Goal: Task Accomplishment & Management: Use online tool/utility

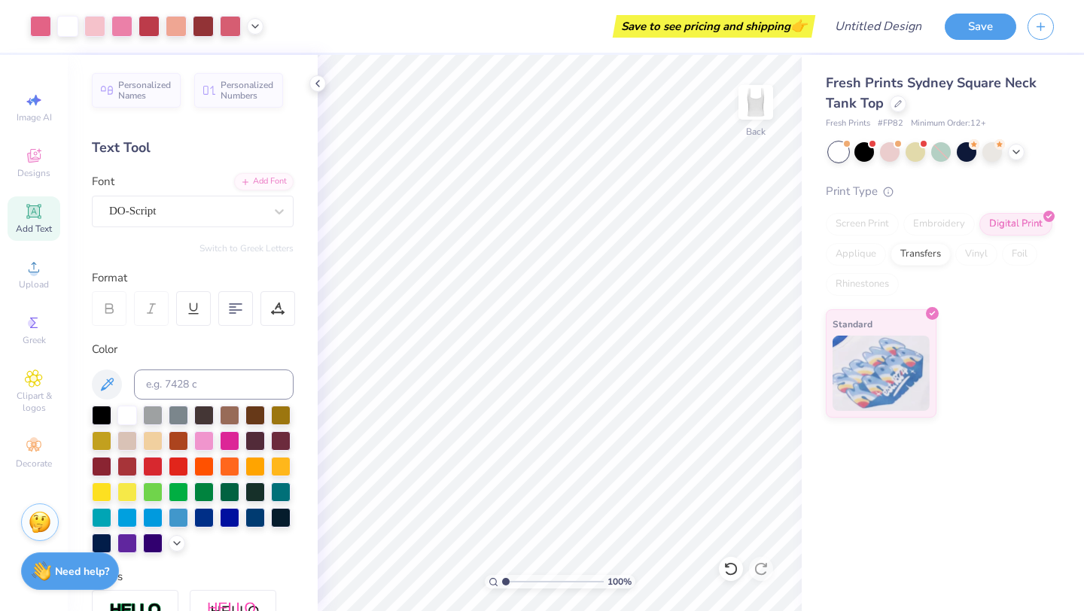
click at [53, 522] on div "Stuck? Our Art team will finish your design for free." at bounding box center [40, 523] width 38 height 38
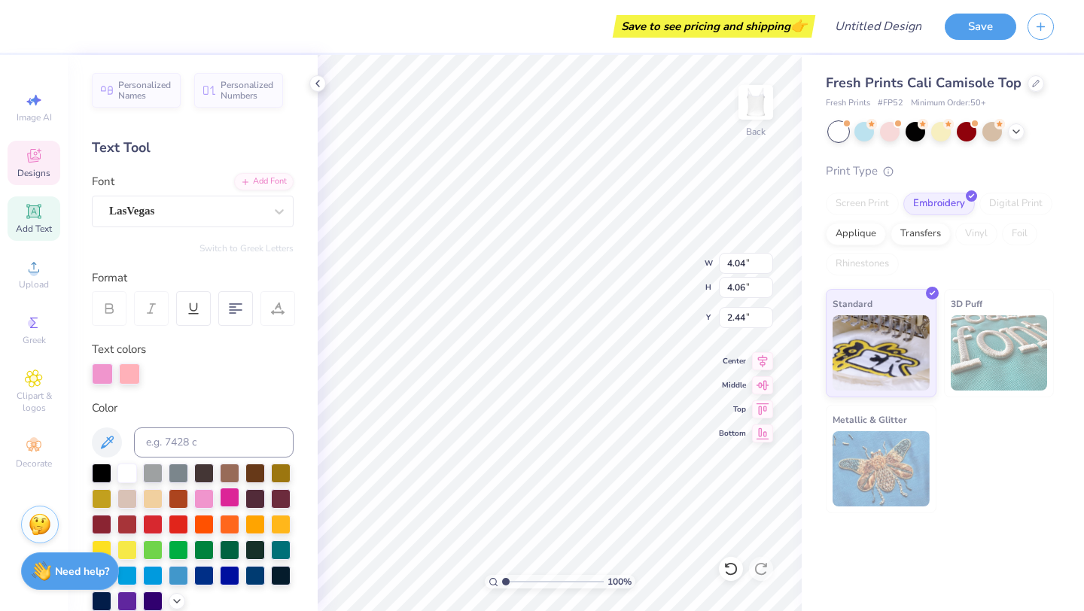
scroll to position [253, 0]
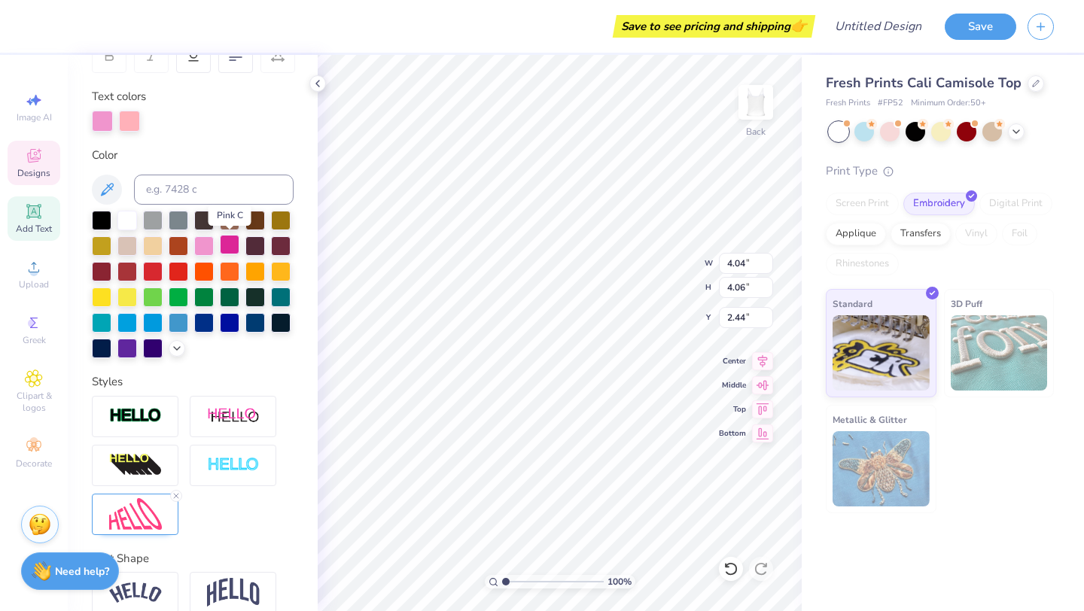
click at [229, 252] on div at bounding box center [230, 245] width 20 height 20
click at [226, 254] on div at bounding box center [230, 245] width 20 height 20
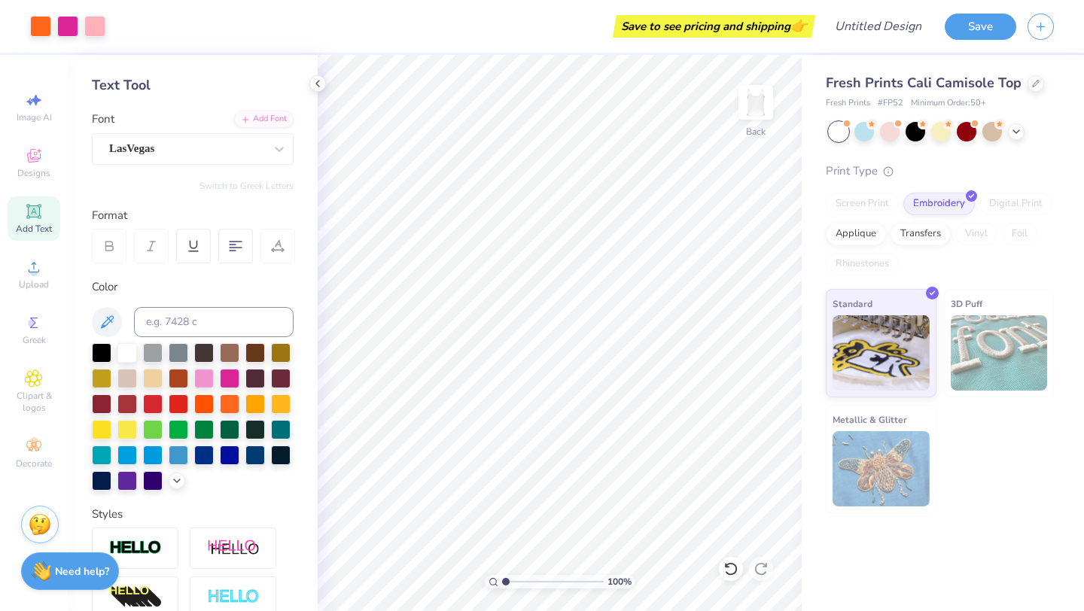
scroll to position [58, 0]
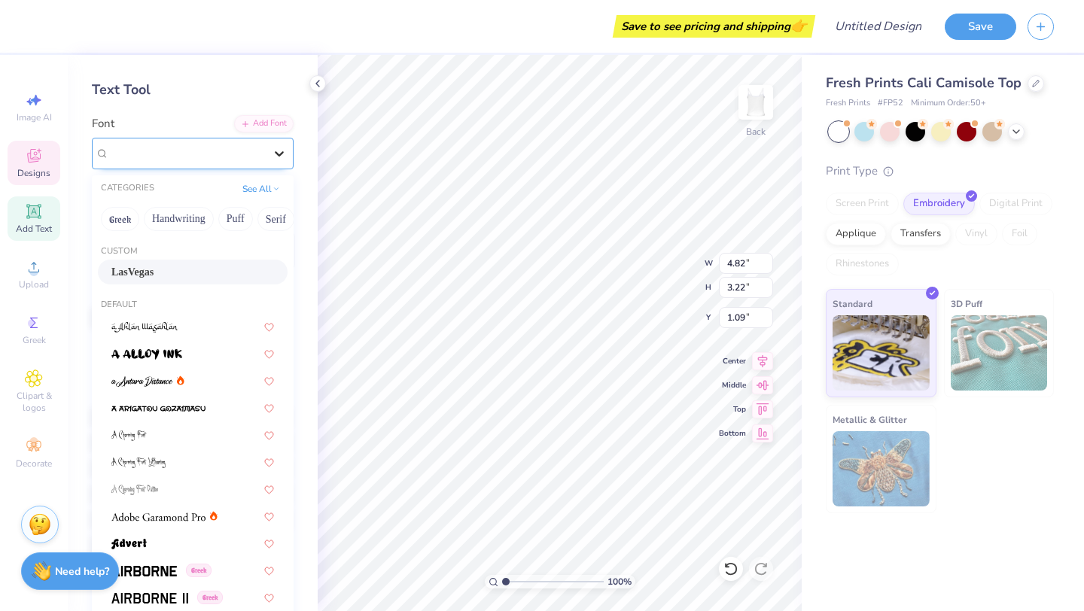
click at [272, 149] on icon at bounding box center [279, 153] width 15 height 15
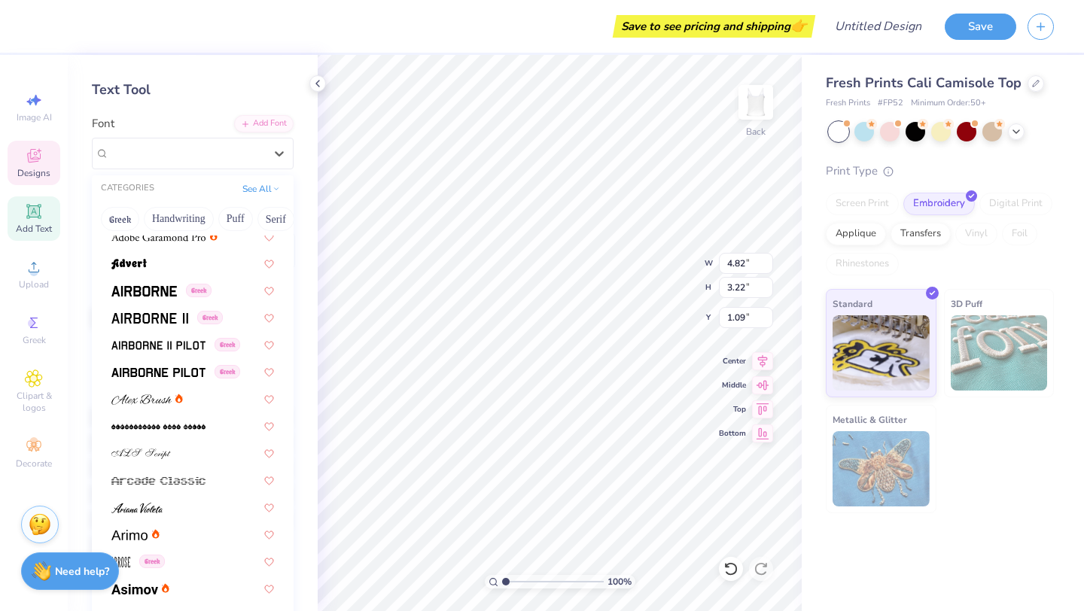
scroll to position [285, 0]
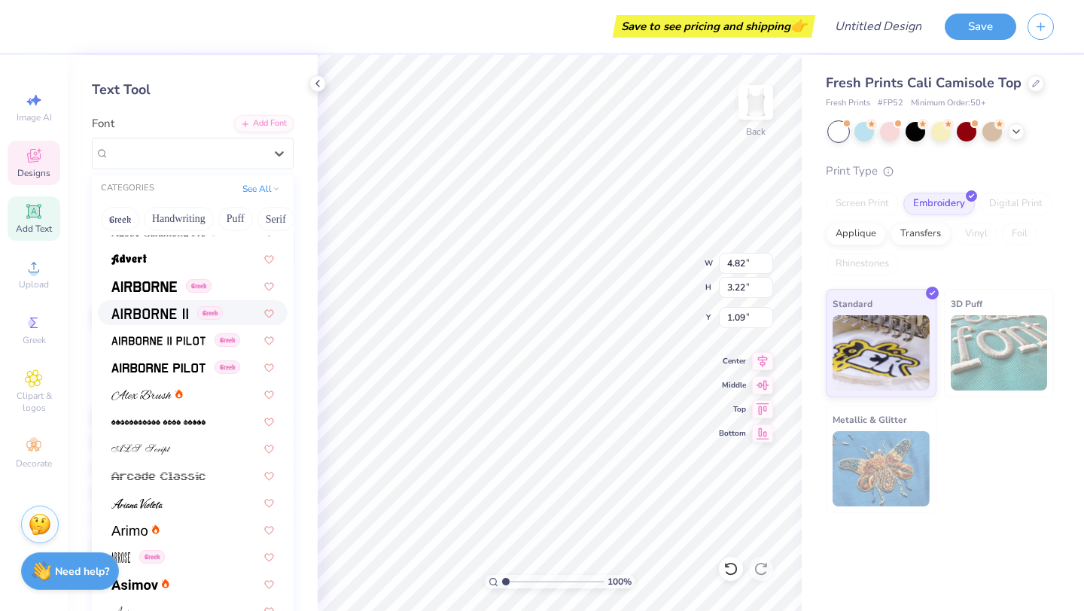
click at [186, 317] on img at bounding box center [149, 314] width 77 height 11
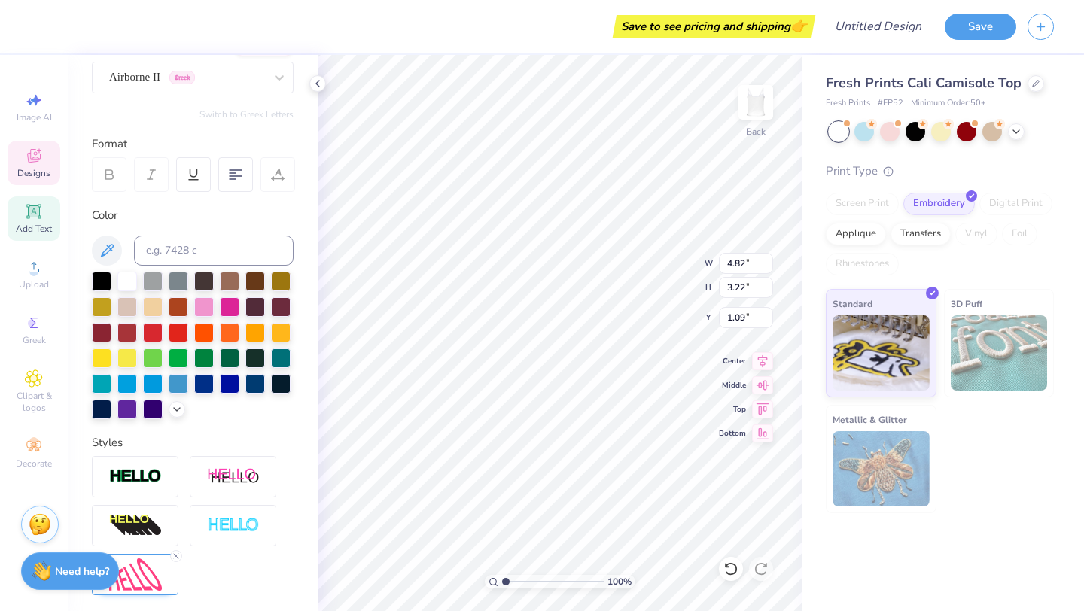
scroll to position [71, 0]
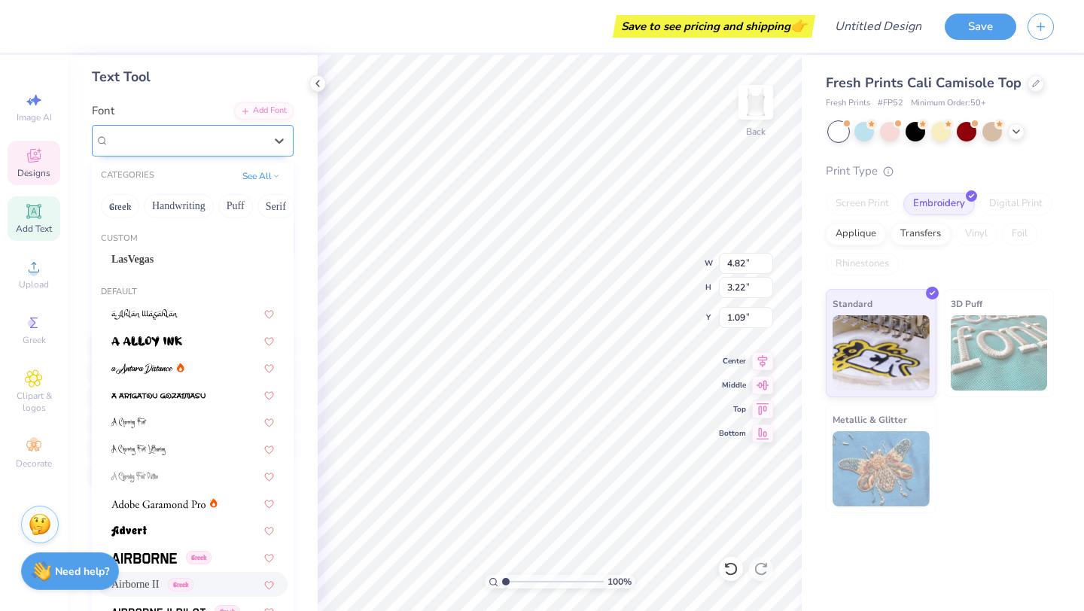
click at [255, 137] on div "Airborne II Greek" at bounding box center [187, 140] width 158 height 23
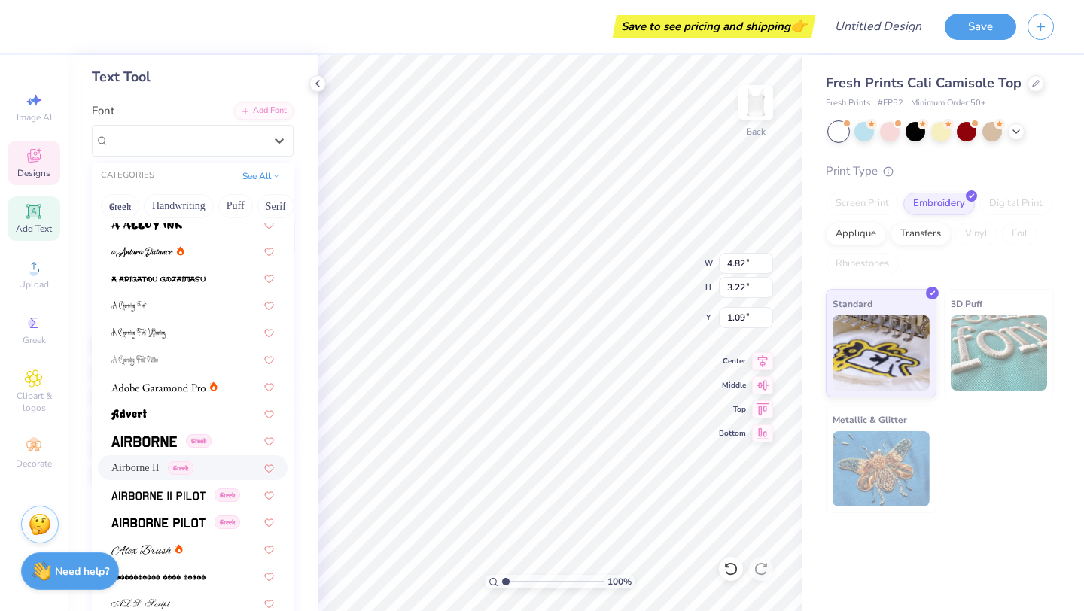
scroll to position [121, 0]
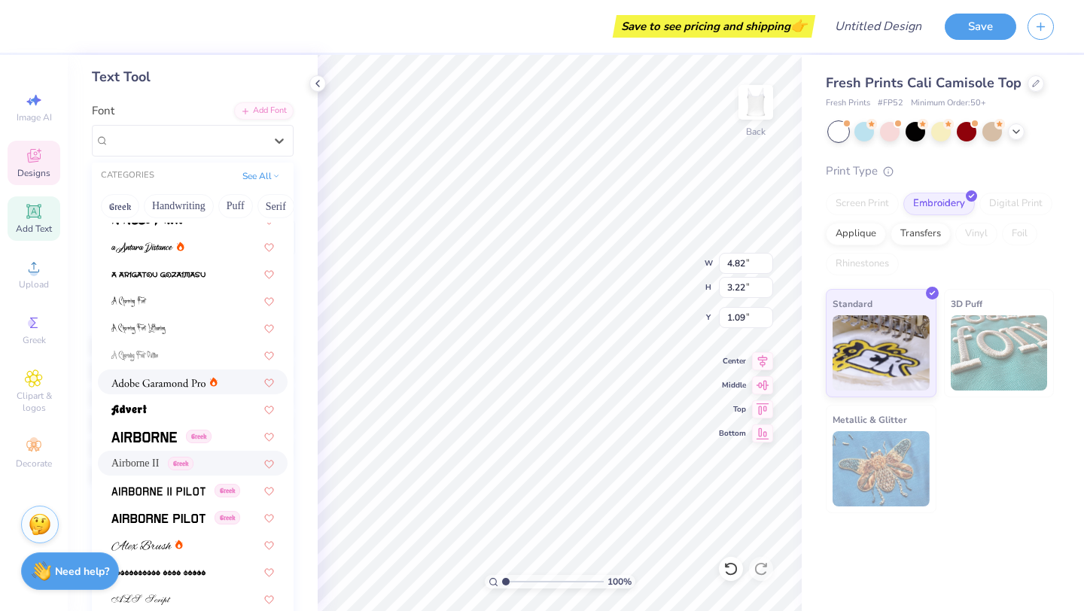
click at [206, 375] on div at bounding box center [164, 382] width 106 height 16
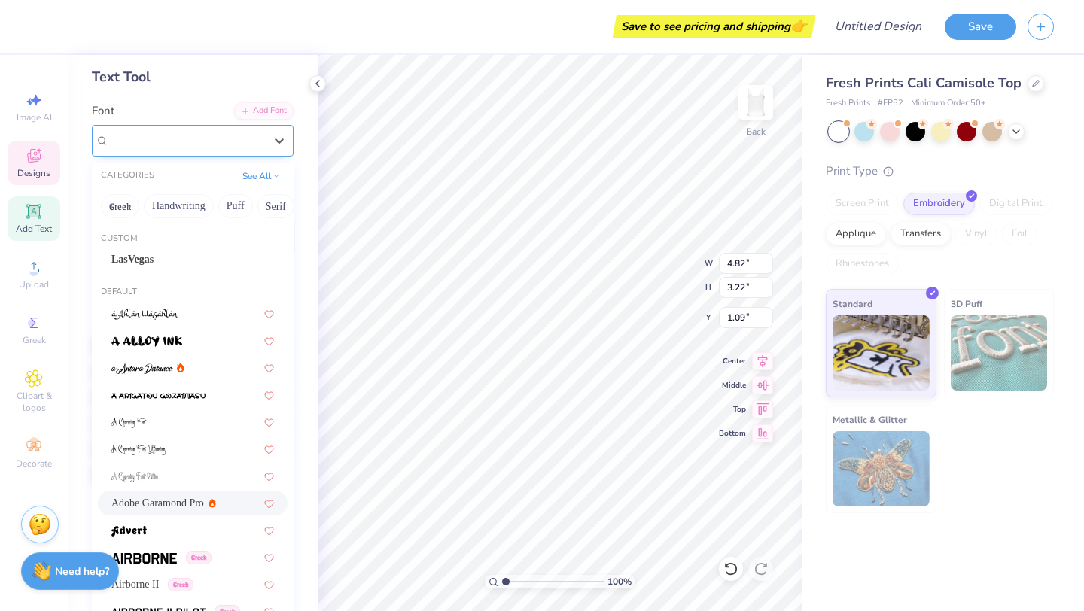
click at [220, 142] on div "Adobe Garamond Pro" at bounding box center [187, 140] width 158 height 23
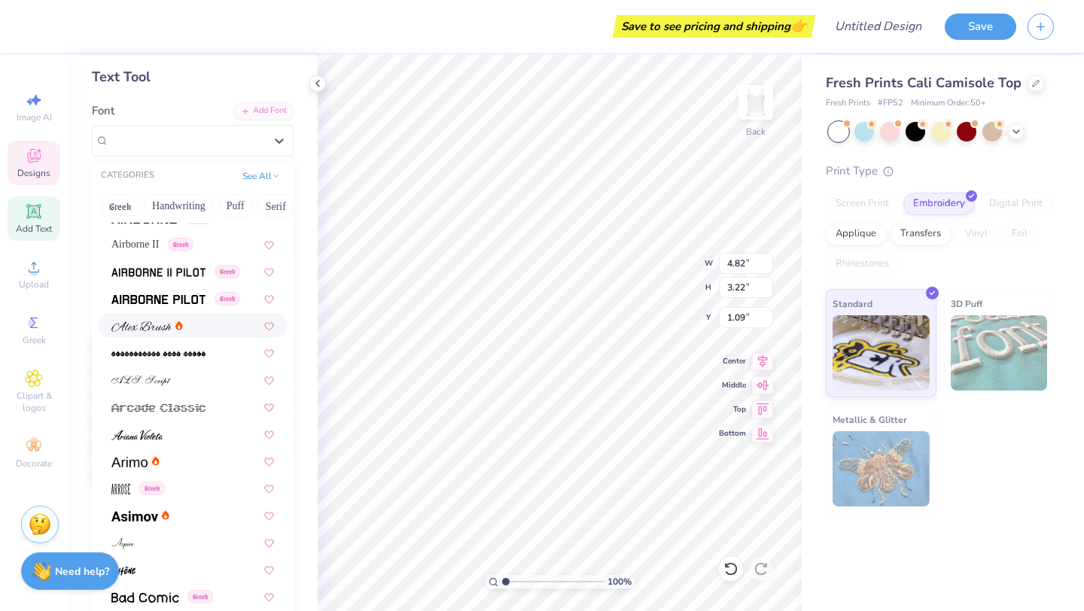
scroll to position [350, 0]
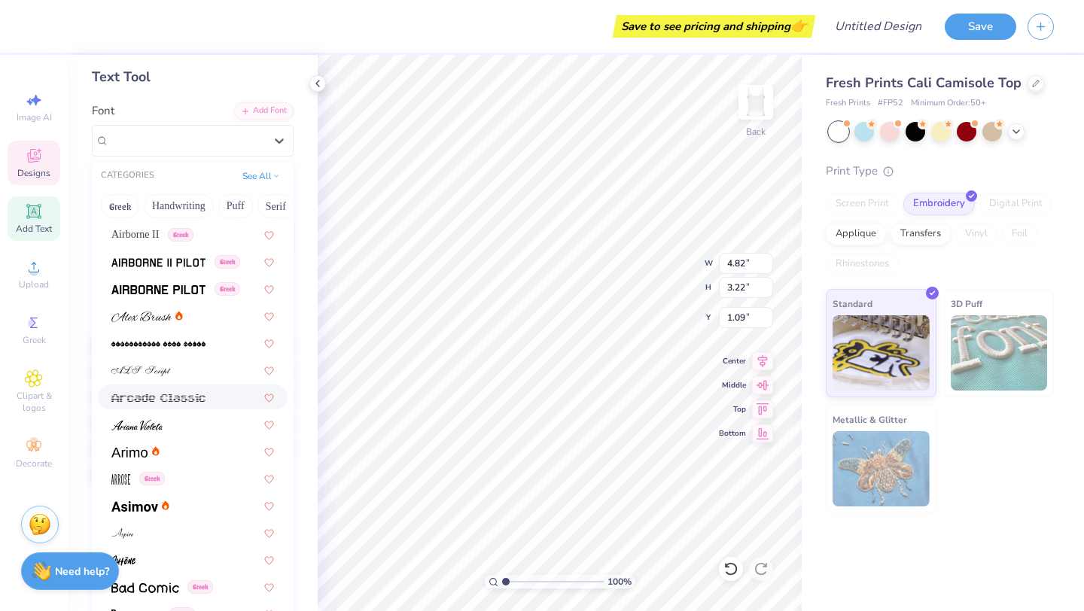
click at [185, 390] on span at bounding box center [158, 397] width 94 height 16
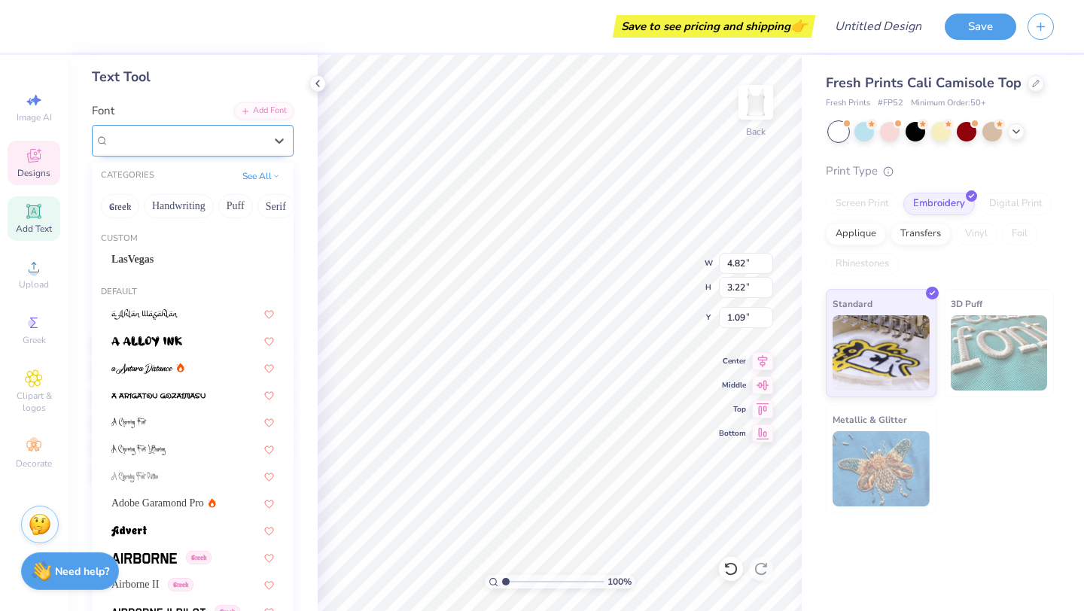
click at [226, 132] on div "Arcade Classic" at bounding box center [187, 140] width 158 height 23
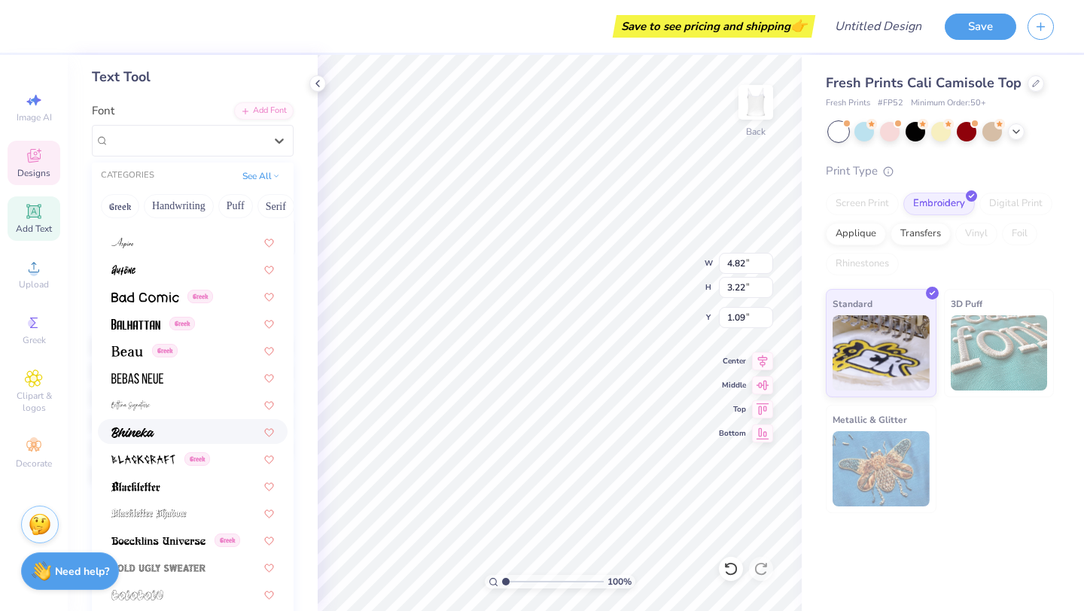
scroll to position [641, 0]
click at [141, 353] on img at bounding box center [127, 350] width 32 height 11
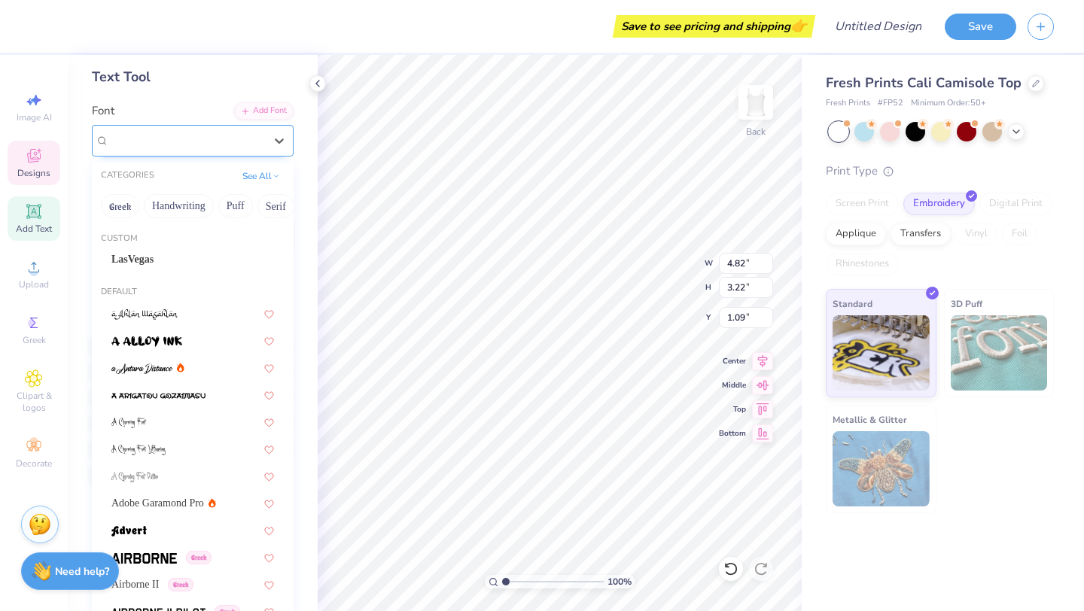
click at [222, 139] on div "Beau Greek" at bounding box center [187, 140] width 158 height 23
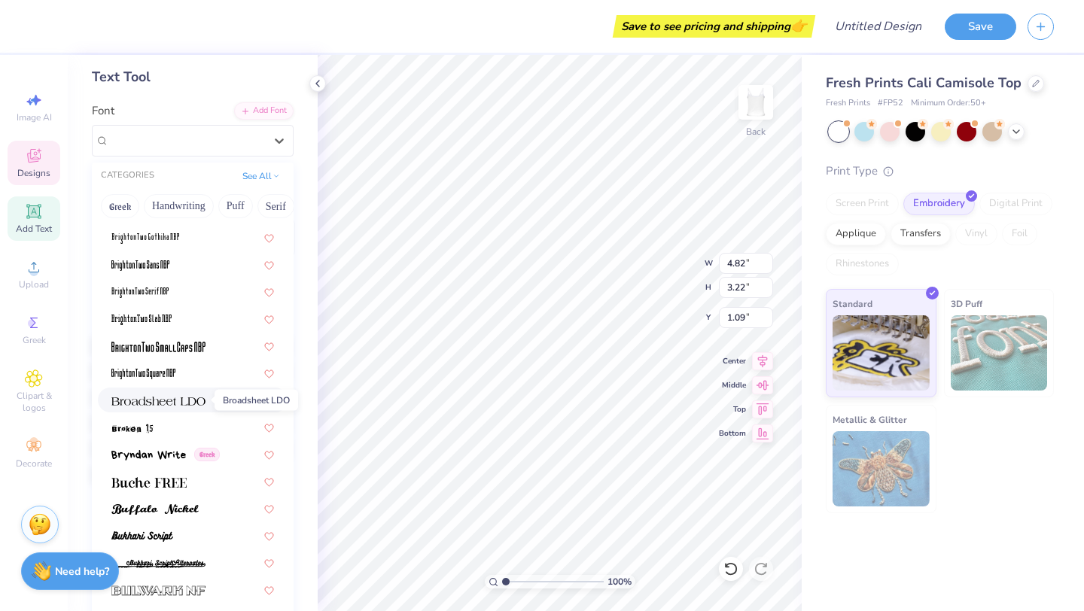
scroll to position [1195, 0]
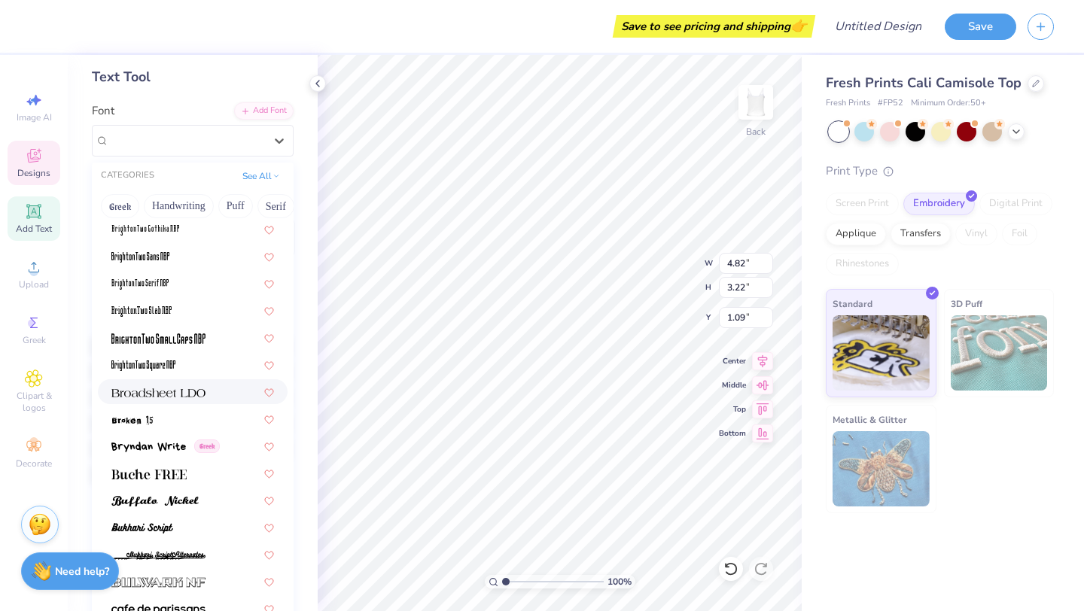
click at [160, 390] on img at bounding box center [158, 393] width 94 height 11
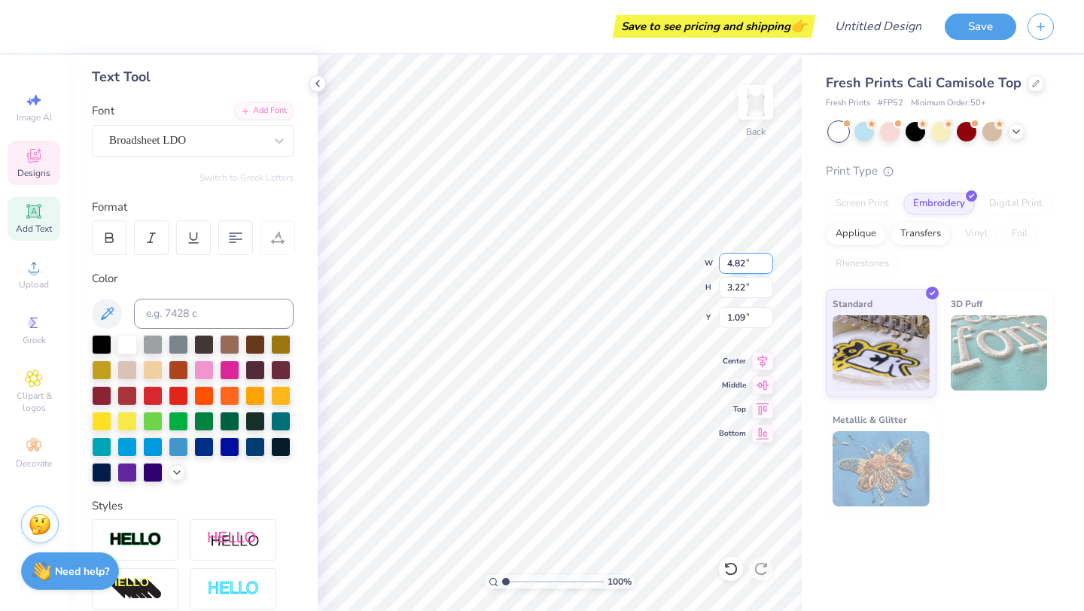
type input "4.81"
click at [765, 266] on input "4.81" at bounding box center [746, 263] width 54 height 21
type input "2.97"
type input "1.22"
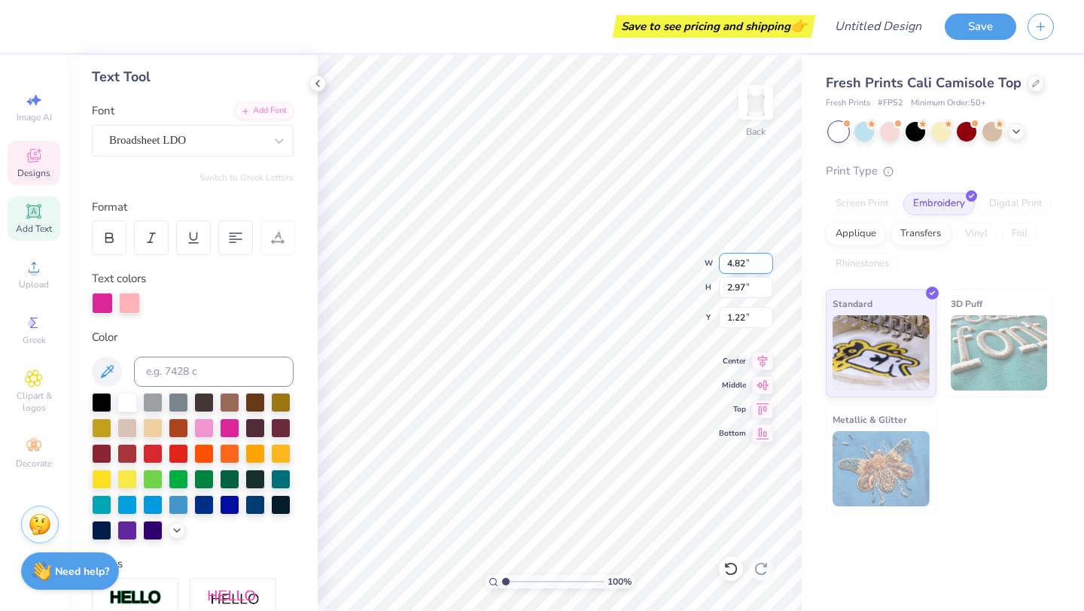
click at [765, 260] on input "4.82" at bounding box center [746, 263] width 54 height 21
click at [729, 574] on icon at bounding box center [730, 569] width 13 height 14
type input "4.82"
type input "3.22"
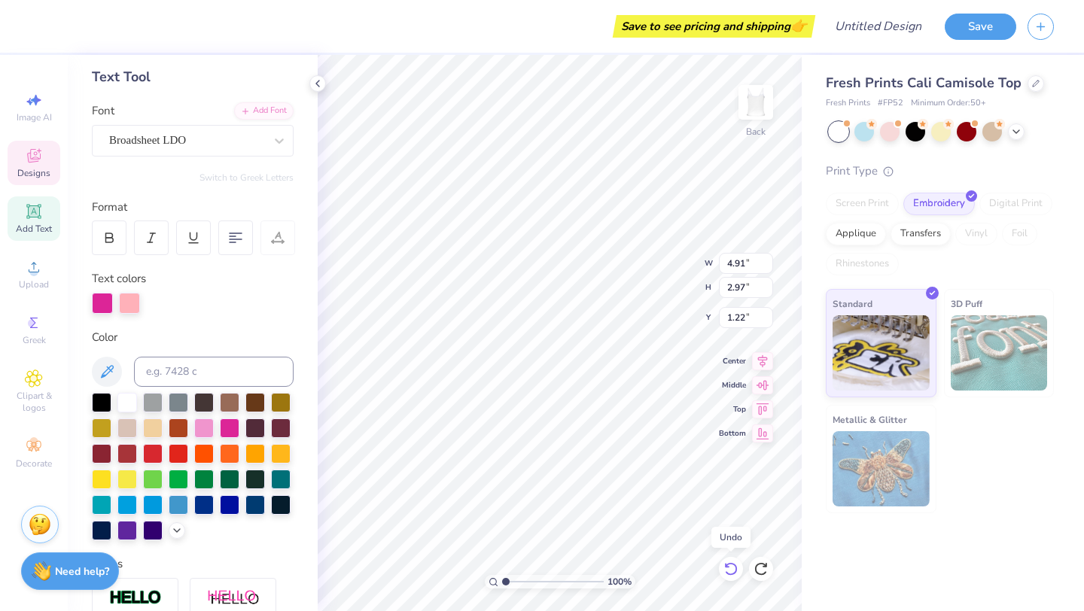
type input "1.09"
click at [729, 574] on icon at bounding box center [730, 569] width 13 height 14
click at [130, 304] on div at bounding box center [129, 301] width 21 height 21
click at [137, 298] on div at bounding box center [129, 303] width 21 height 21
click at [131, 303] on div at bounding box center [129, 303] width 21 height 21
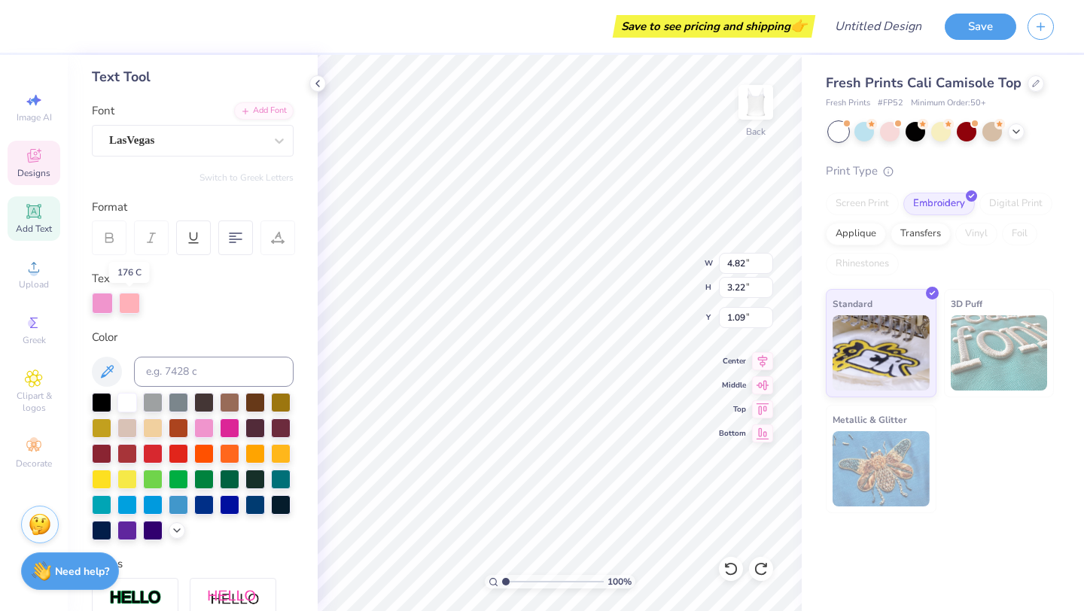
click at [131, 303] on div at bounding box center [129, 303] width 21 height 21
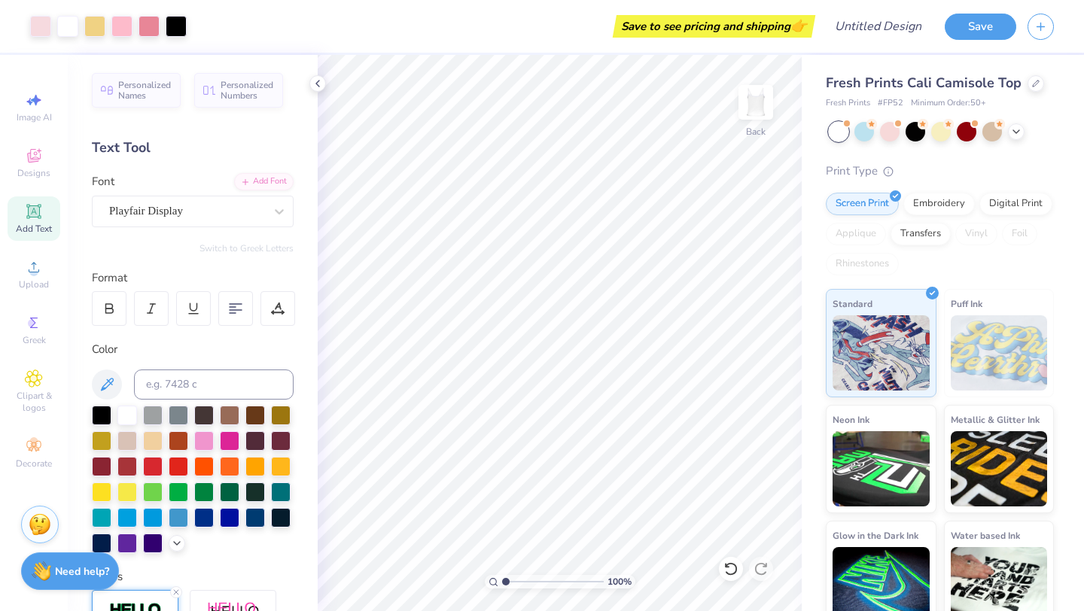
scroll to position [263, 0]
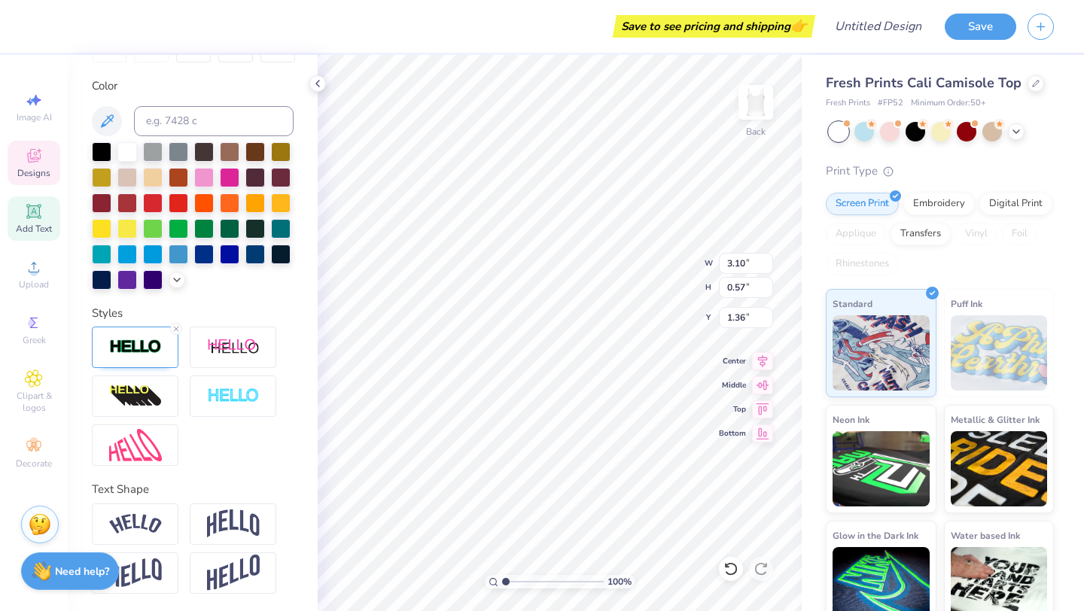
click at [169, 284] on div at bounding box center [193, 216] width 202 height 148
click at [176, 284] on div at bounding box center [177, 278] width 17 height 17
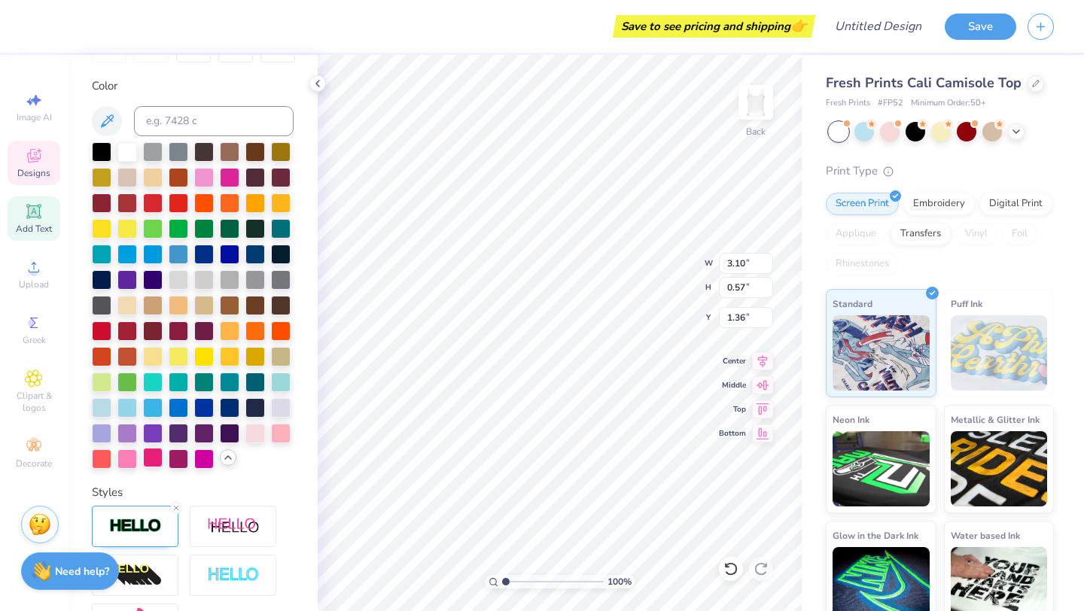
click at [147, 461] on div at bounding box center [153, 458] width 20 height 20
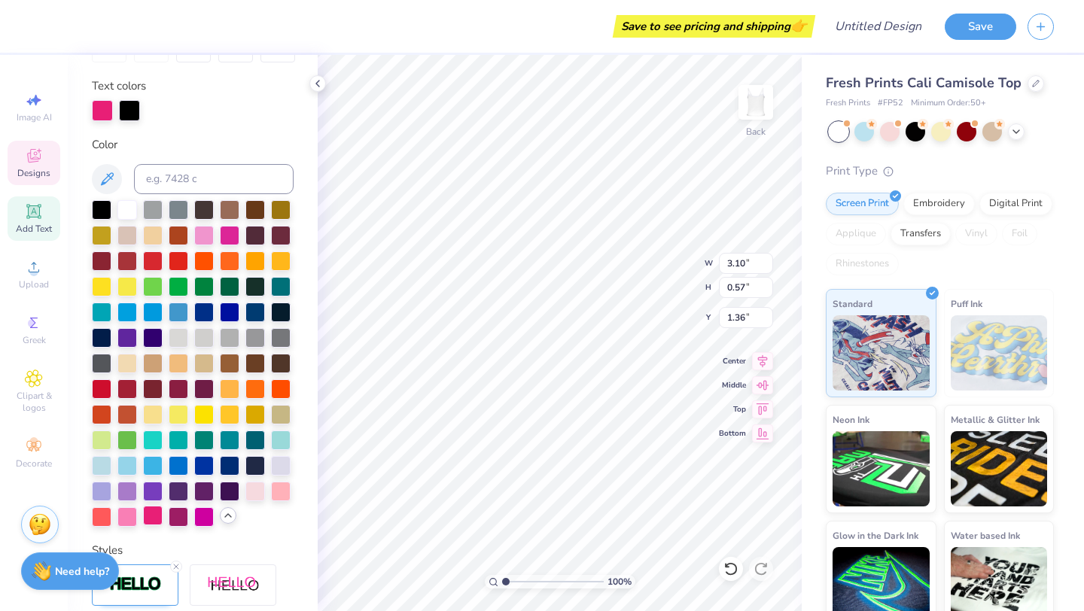
click at [150, 522] on div at bounding box center [153, 516] width 20 height 20
click at [199, 513] on div at bounding box center [204, 516] width 20 height 20
click at [210, 239] on div at bounding box center [204, 234] width 20 height 20
click at [103, 111] on div at bounding box center [102, 110] width 21 height 21
click at [97, 208] on div at bounding box center [102, 209] width 20 height 20
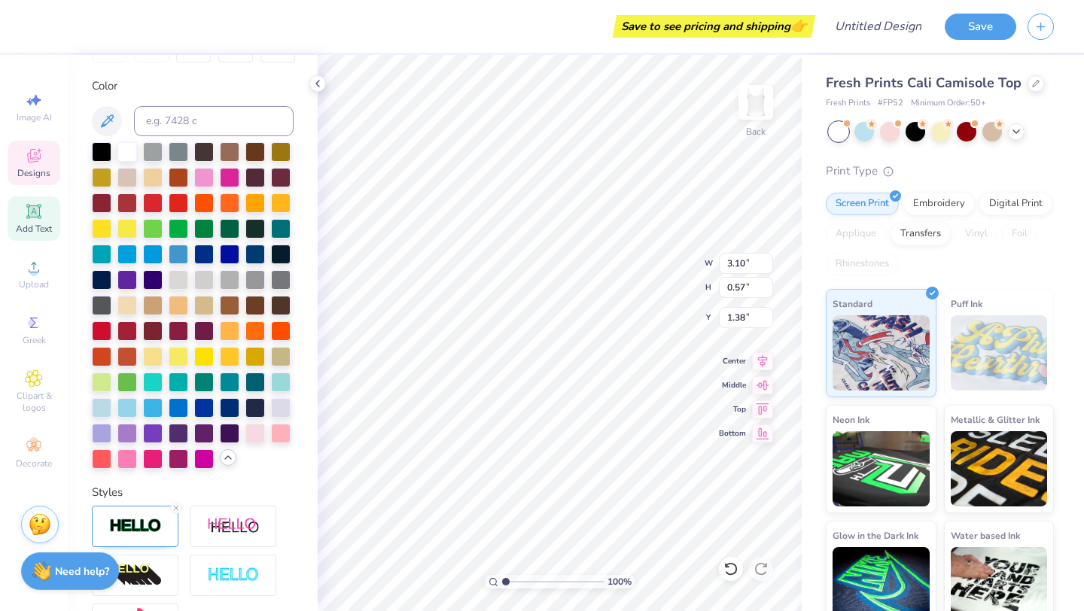
type input "1.60"
type input "3.00"
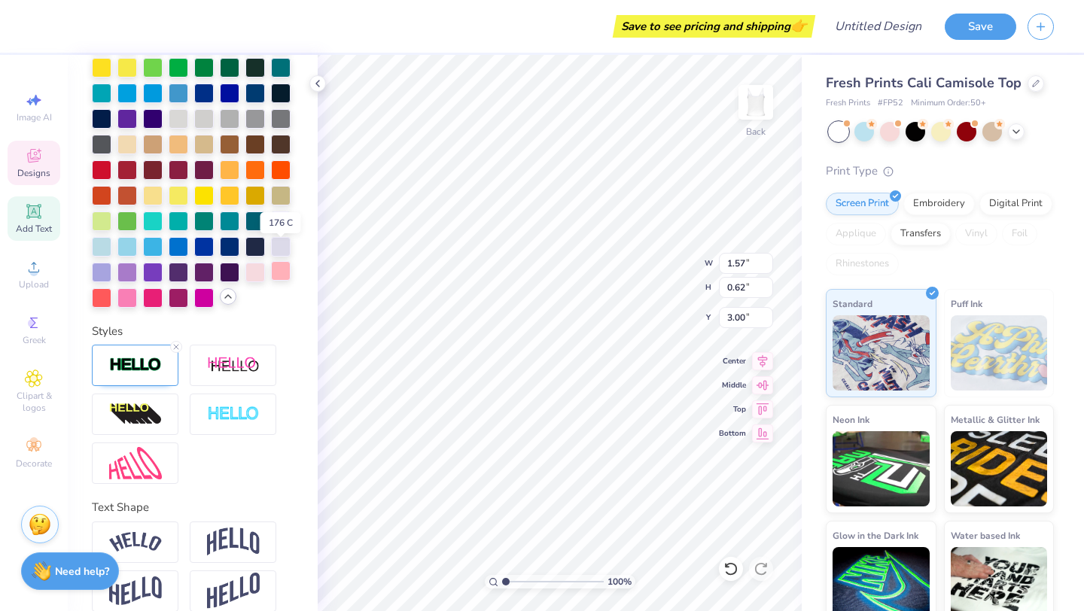
scroll to position [443, 0]
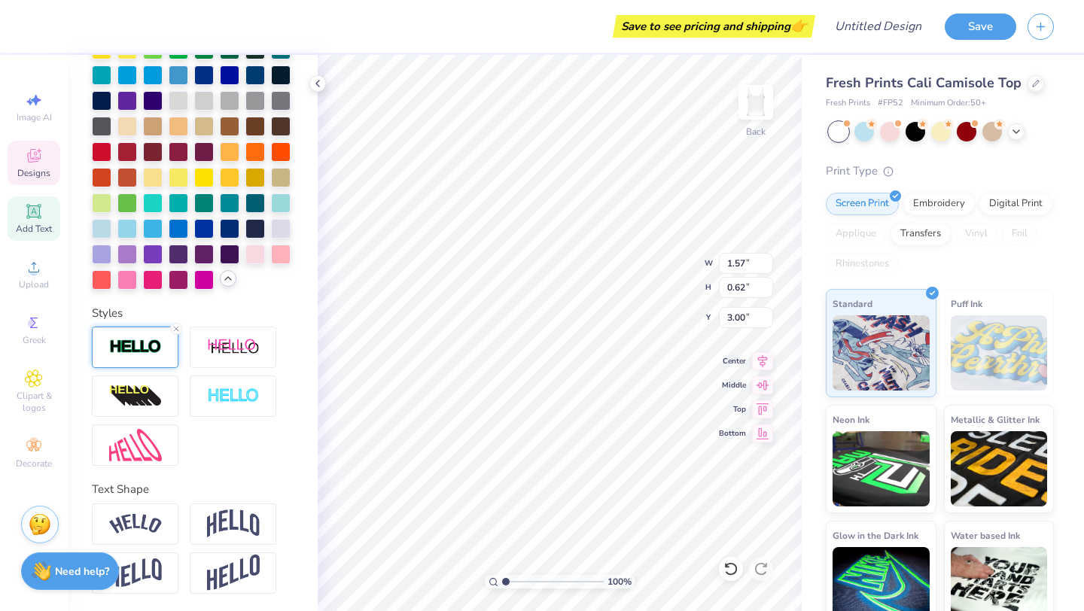
click at [166, 358] on div at bounding box center [135, 347] width 87 height 41
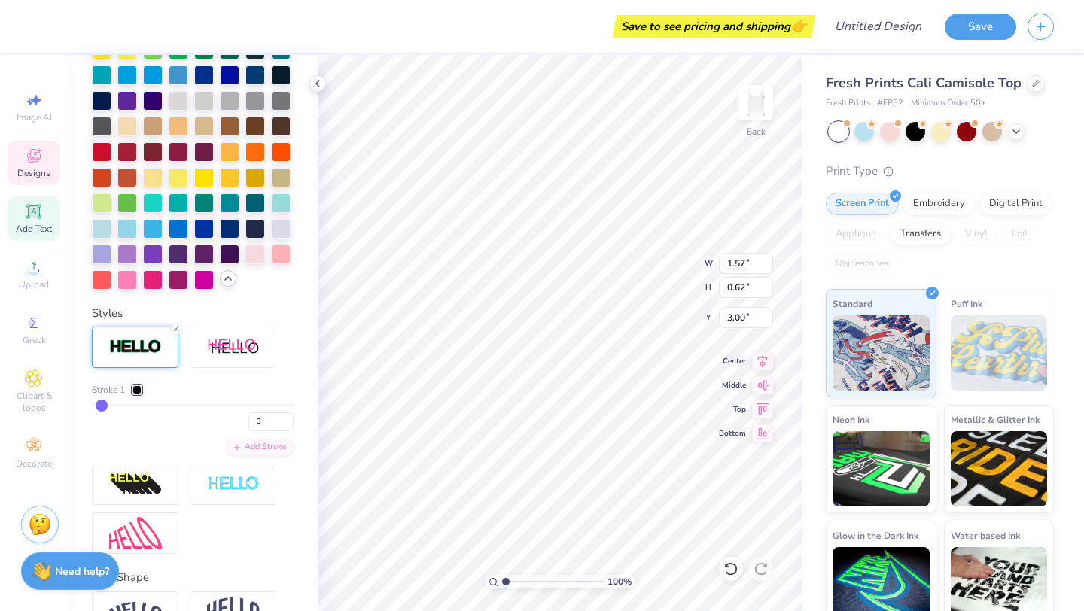
type input "2"
type input "1.42"
